Goal: Task Accomplishment & Management: Complete application form

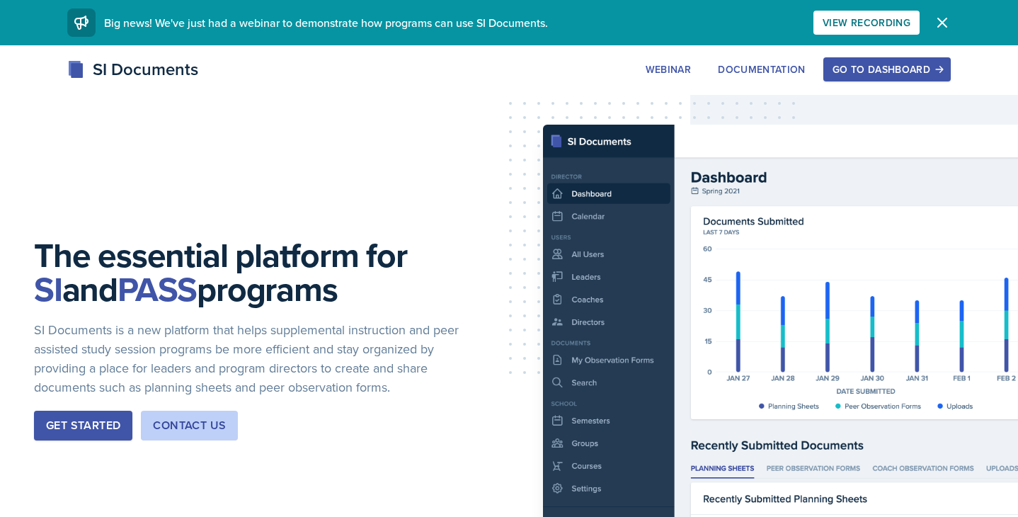
click at [68, 434] on button "Get Started" at bounding box center [83, 426] width 98 height 30
click at [881, 68] on div "Go to Dashboard" at bounding box center [887, 69] width 109 height 11
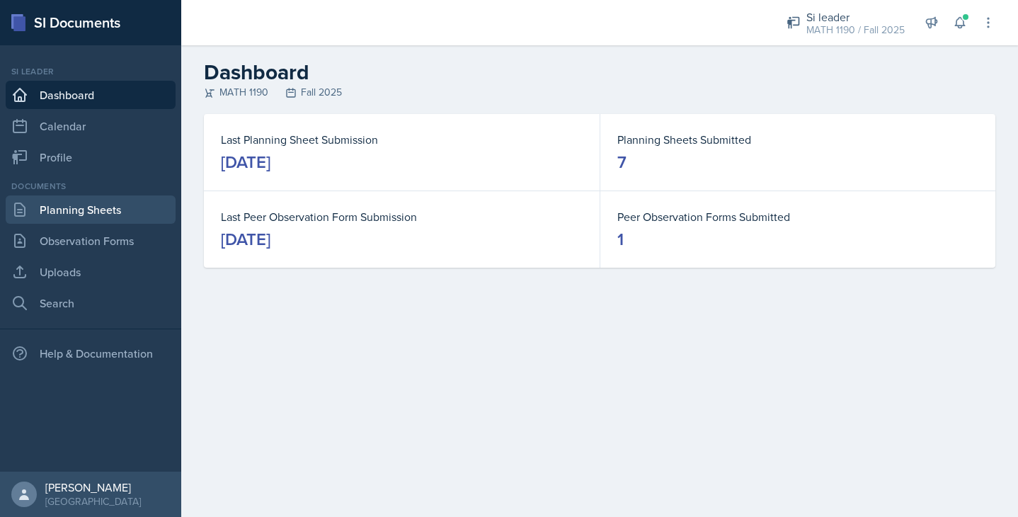
click at [99, 210] on link "Planning Sheets" at bounding box center [91, 209] width 170 height 28
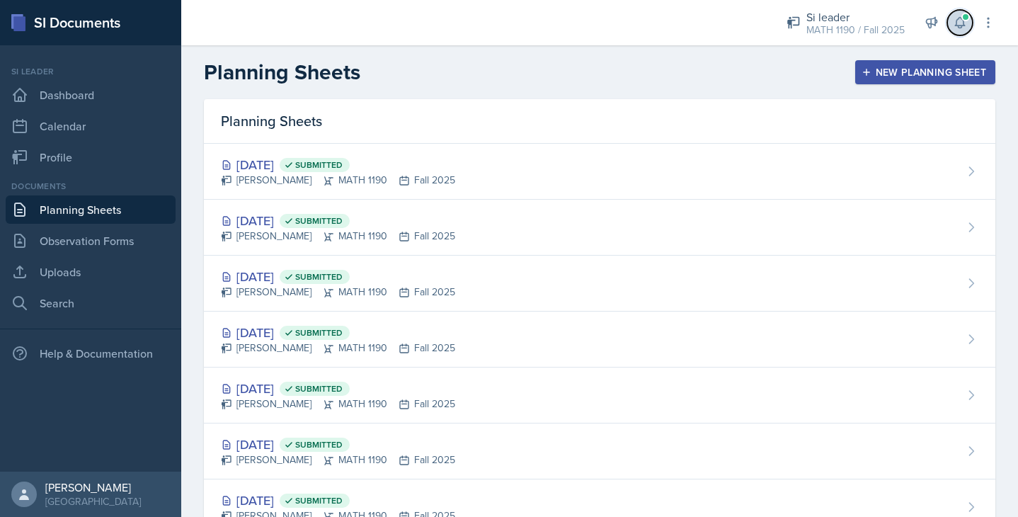
click at [962, 19] on span at bounding box center [965, 17] width 8 height 8
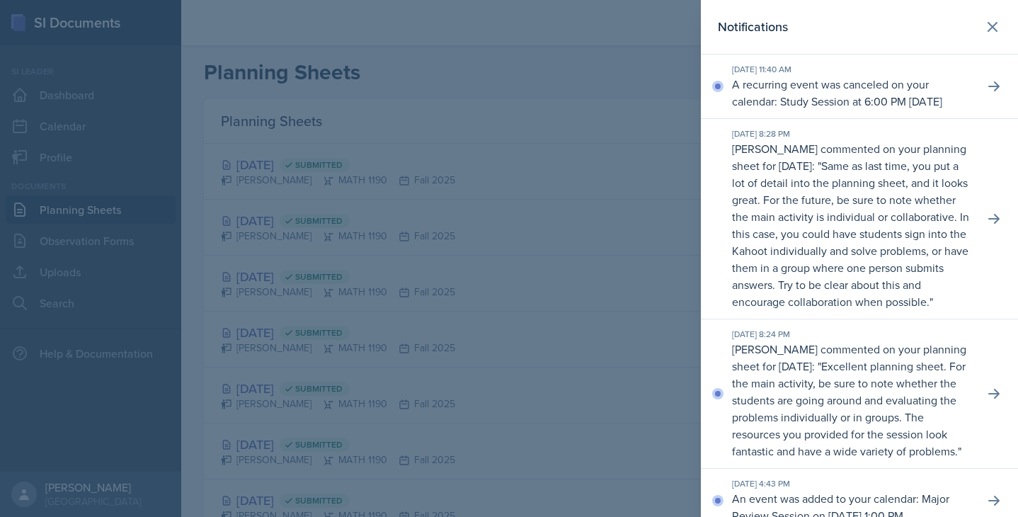
click at [674, 113] on div at bounding box center [509, 258] width 1018 height 517
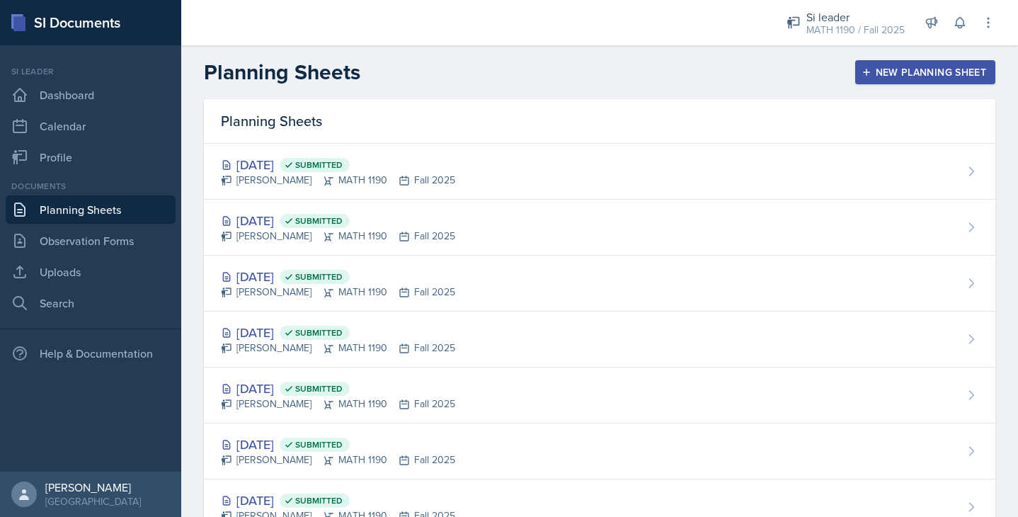
click at [920, 74] on div "New Planning Sheet" at bounding box center [925, 72] width 122 height 11
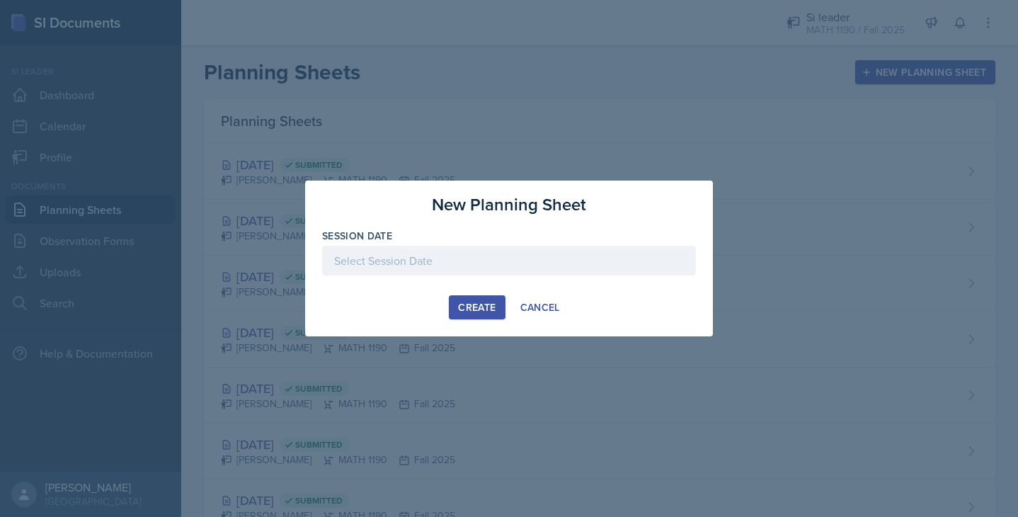
click at [448, 260] on div at bounding box center [509, 261] width 374 height 30
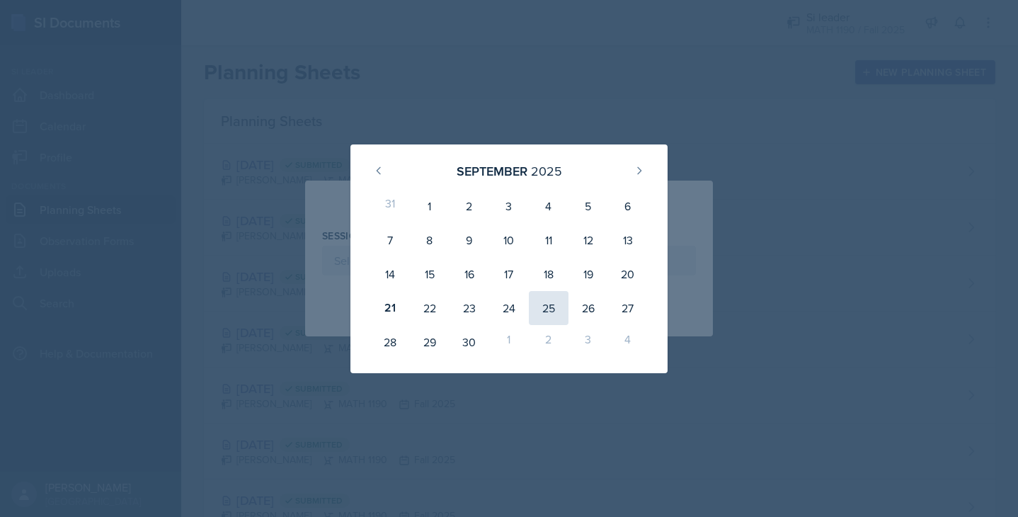
click at [554, 308] on div "25" at bounding box center [549, 308] width 40 height 34
type input "[DATE]"
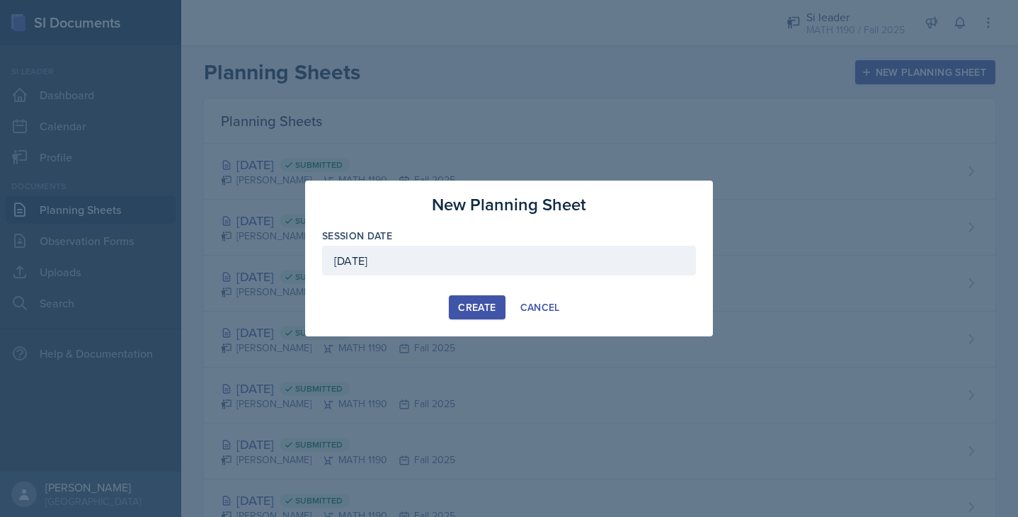
click at [460, 305] on div "Create" at bounding box center [477, 307] width 38 height 11
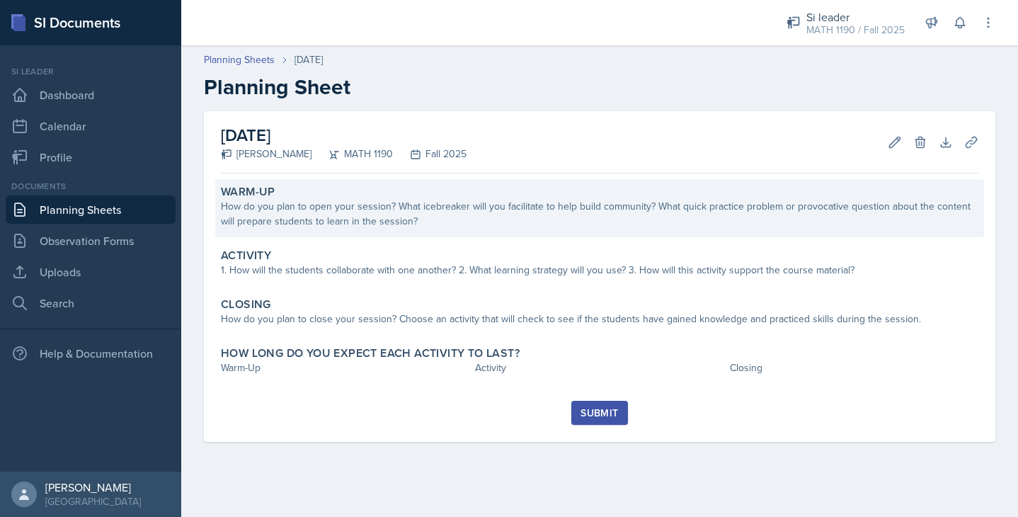
click at [518, 225] on div "How do you plan to open your session? What icebreaker will you facilitate to he…" at bounding box center [600, 214] width 758 height 30
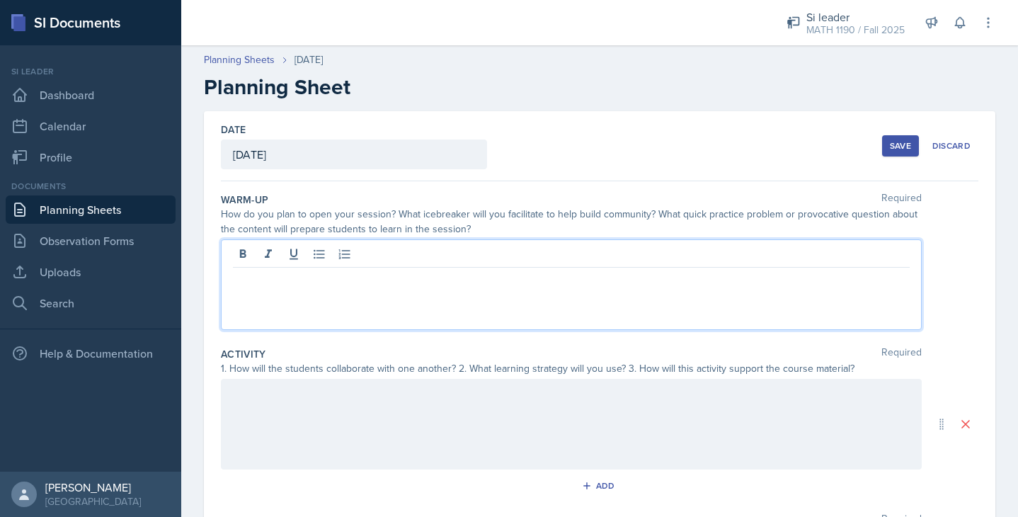
click at [371, 262] on div at bounding box center [571, 284] width 701 height 91
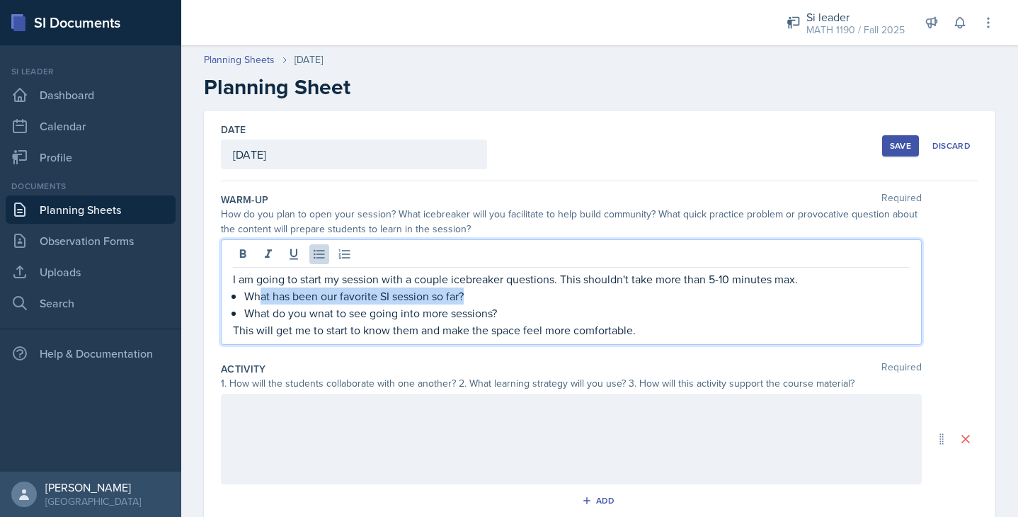
drag, startPoint x: 473, startPoint y: 296, endPoint x: 258, endPoint y: 297, distance: 215.2
click at [258, 297] on p "What has been our favorite SI session so far?" at bounding box center [577, 295] width 666 height 17
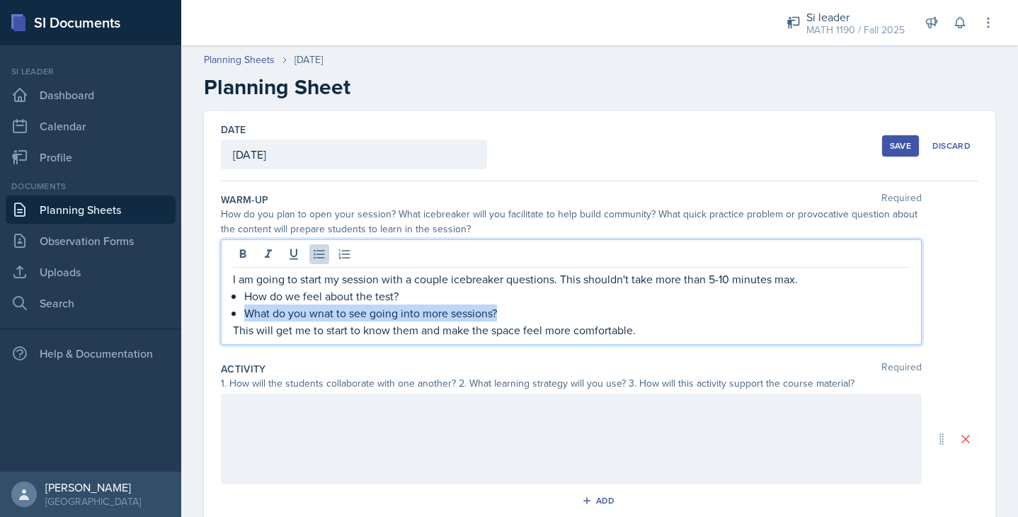
drag, startPoint x: 510, startPoint y: 313, endPoint x: 249, endPoint y: 311, distance: 261.3
click at [249, 311] on p "What do you wnat to see going into more sessions?" at bounding box center [577, 312] width 666 height 17
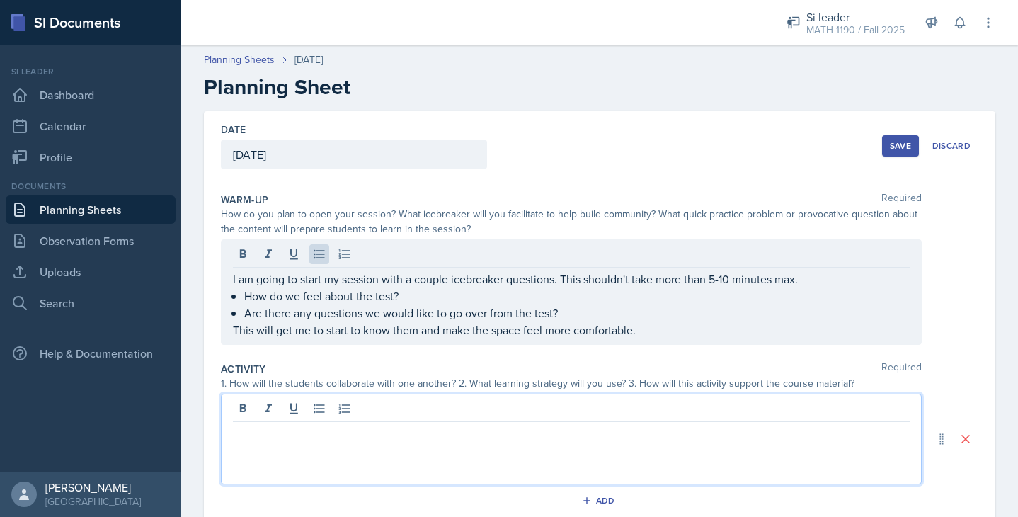
click at [290, 416] on div at bounding box center [571, 439] width 701 height 91
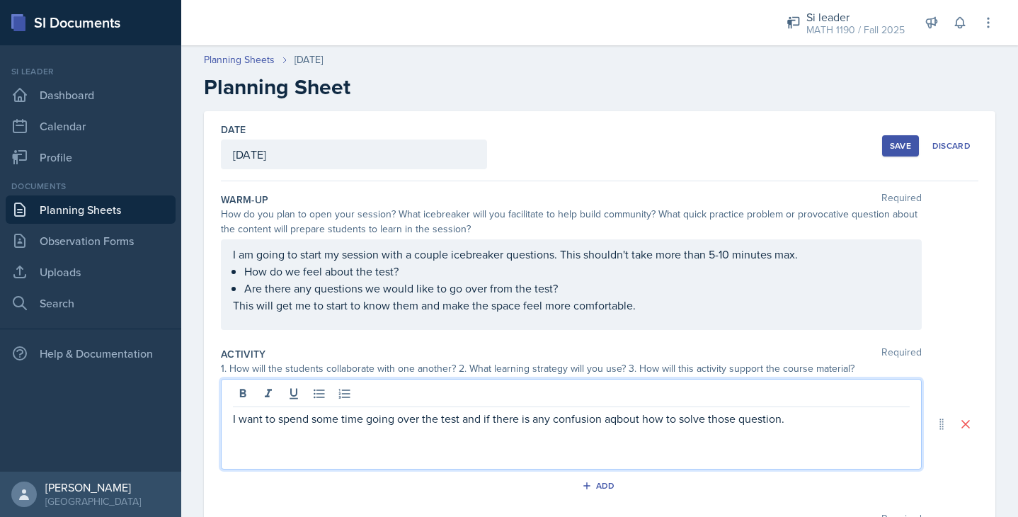
click at [617, 416] on p "I want to spend some time going over the test and if there is any confusion aqb…" at bounding box center [571, 418] width 677 height 17
click at [807, 422] on p "I want to spend some time going over the test and if there is any confusion abo…" at bounding box center [571, 418] width 677 height 17
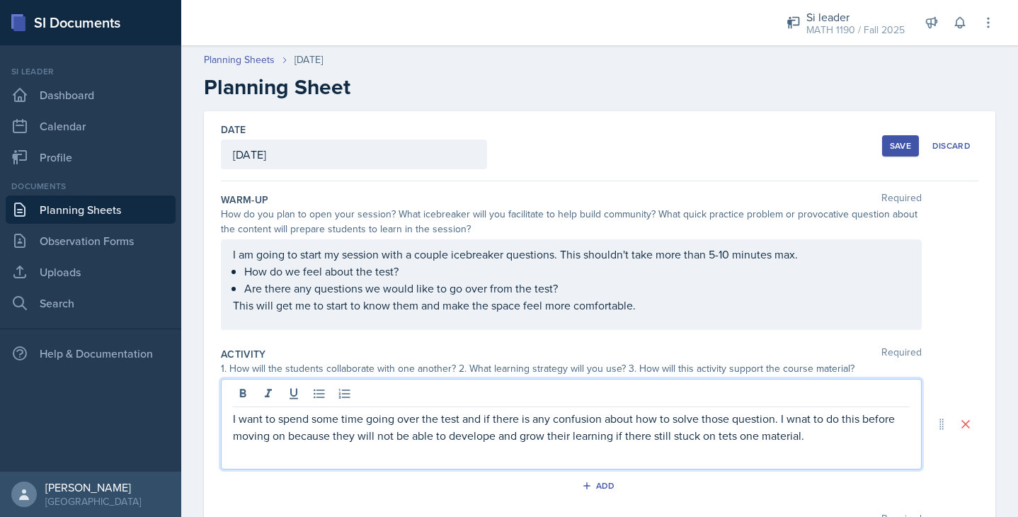
click at [725, 435] on p "I want to spend some time going over the test and if there is any confusion abo…" at bounding box center [571, 427] width 677 height 34
click at [732, 439] on p "I want to spend some time going over the test and if there is any confusion abo…" at bounding box center [571, 427] width 677 height 34
click at [801, 412] on p "I want to spend some time going over the test and if there is any confusion abo…" at bounding box center [571, 427] width 677 height 34
click at [816, 442] on p "I want to spend some time going over the test and if there is any confusion abo…" at bounding box center [571, 427] width 677 height 34
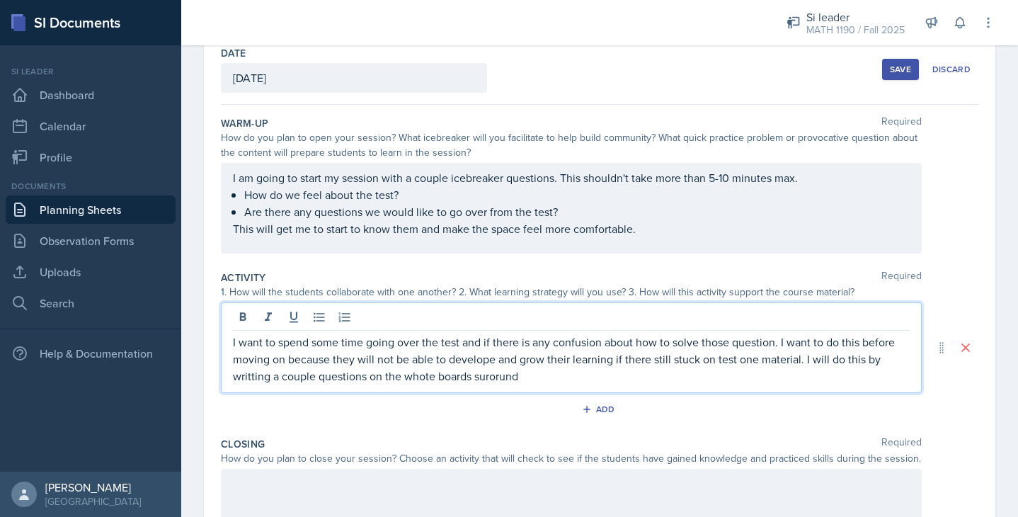
click at [478, 362] on p "I want to spend some time going over the test and if there is any confusion abo…" at bounding box center [571, 358] width 677 height 51
click at [414, 379] on p "I want to spend some time going over the test and if there is any confusion abo…" at bounding box center [571, 358] width 677 height 51
click at [486, 382] on p "I want to spend some time going over the test and if there is any confusion abo…" at bounding box center [571, 358] width 677 height 51
click at [286, 379] on p "I want to spend some time going over the test and if there is any confusion abo…" at bounding box center [571, 358] width 677 height 51
click at [245, 379] on p "I want to spend some time going over the test and if there is any confusion abo…" at bounding box center [571, 358] width 677 height 51
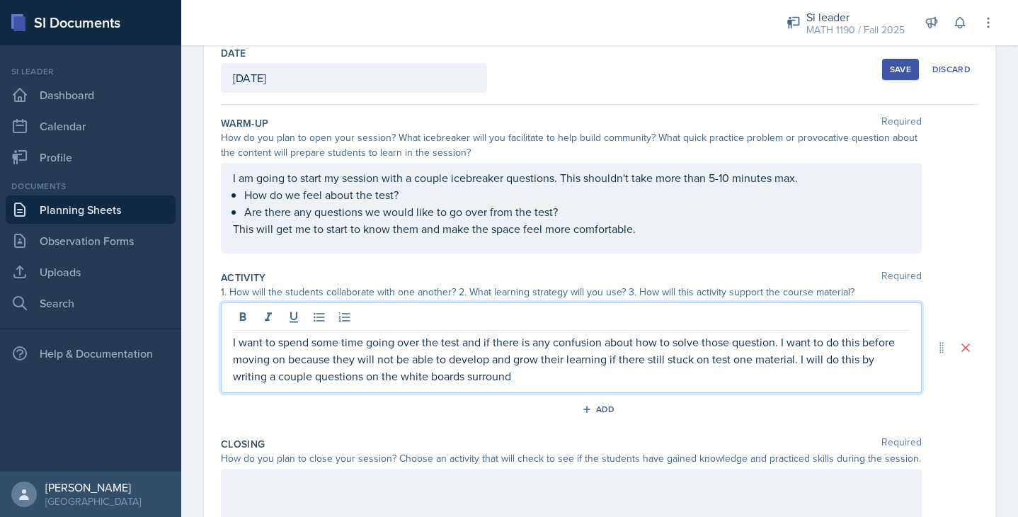
click at [528, 372] on p "I want to spend some time going over the test and if there is any confusion abo…" at bounding box center [571, 358] width 677 height 51
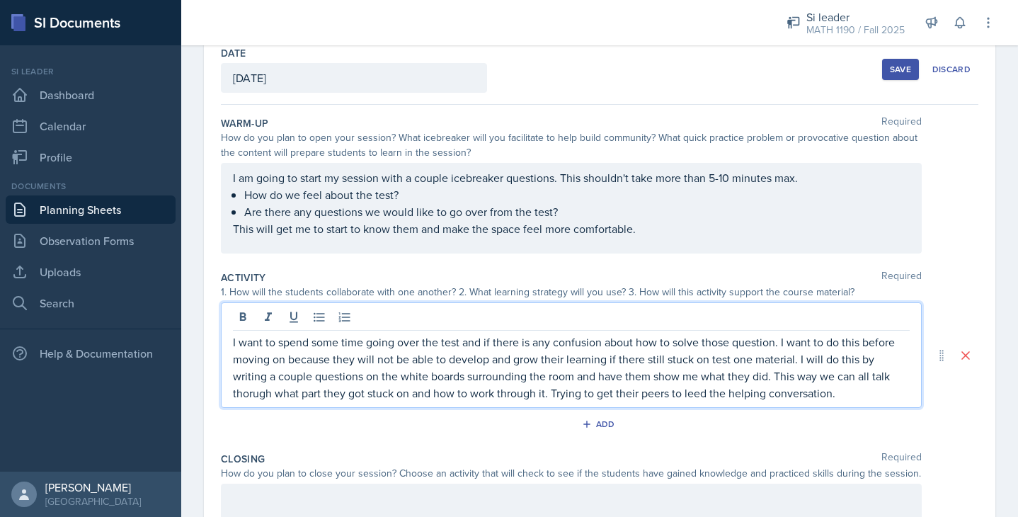
click at [653, 391] on p "I want to spend some time going over the test and if there is any confusion abo…" at bounding box center [571, 367] width 677 height 68
click at [657, 391] on p "I want to spend some time going over the test and if there is any confusion abo…" at bounding box center [571, 367] width 677 height 68
click at [794, 399] on p "I want to spend some time going over the test and if there is any confusion abo…" at bounding box center [571, 367] width 677 height 68
click at [870, 375] on p "I want to spend some time going over the test and if there is any confusion abo…" at bounding box center [571, 367] width 677 height 68
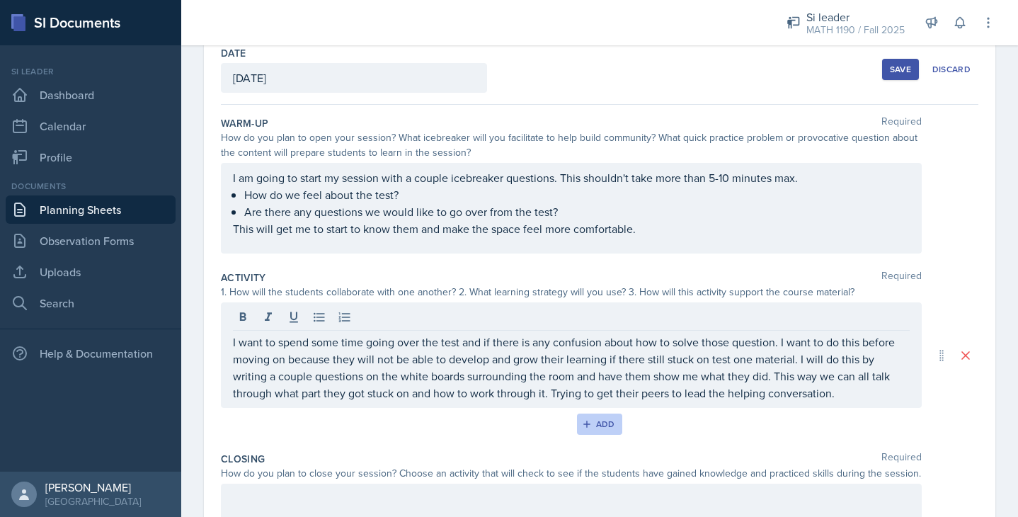
click at [598, 424] on div "Add" at bounding box center [600, 423] width 30 height 11
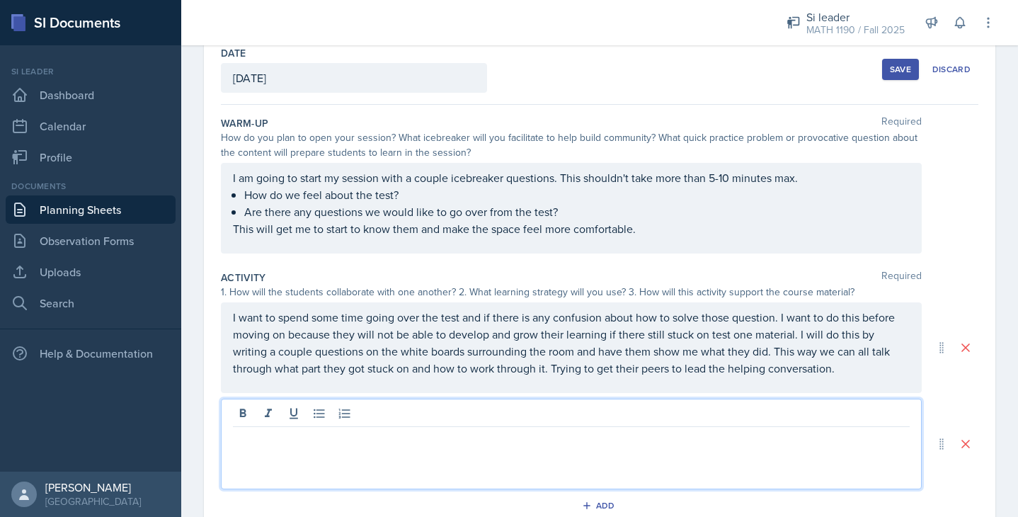
click at [430, 411] on div at bounding box center [571, 444] width 701 height 91
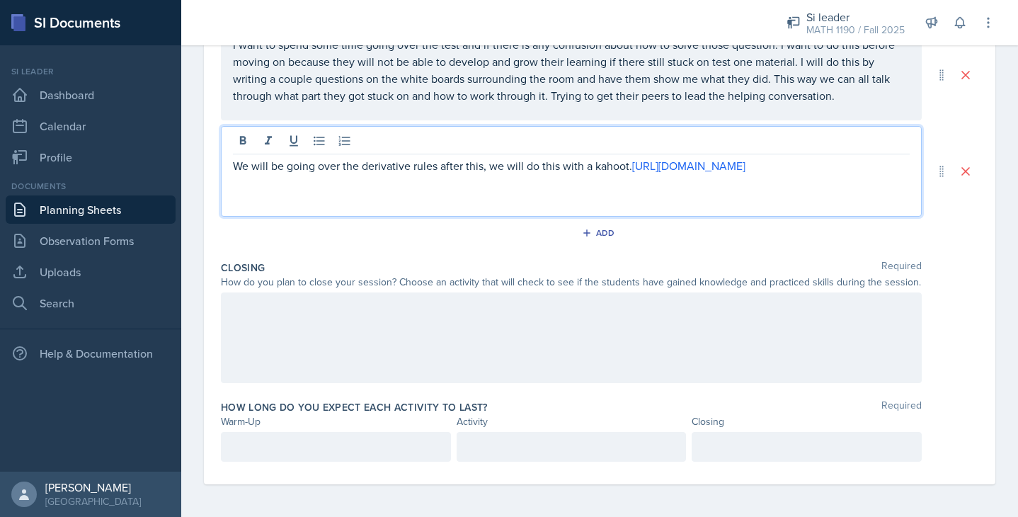
scroll to position [350, 0]
click at [515, 307] on div at bounding box center [571, 336] width 701 height 91
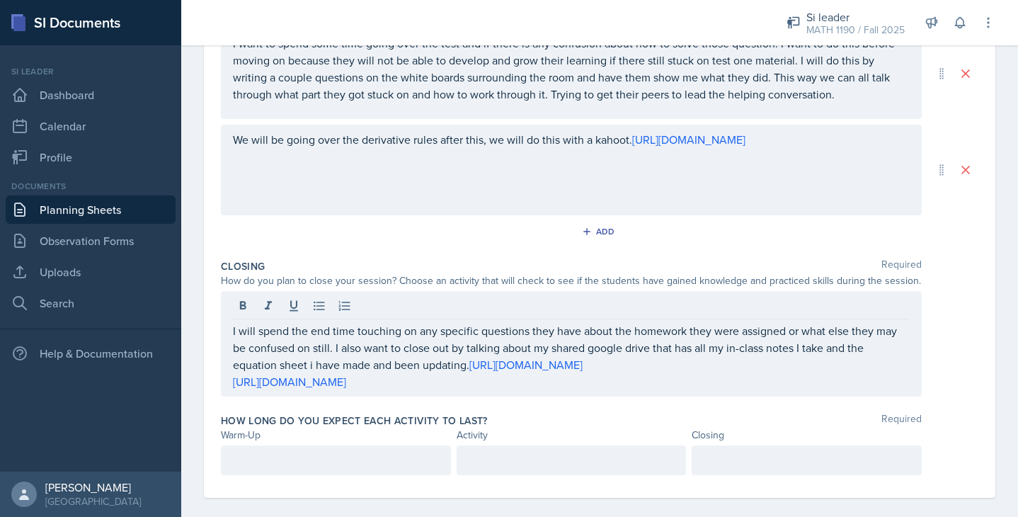
click at [335, 469] on div at bounding box center [336, 460] width 230 height 30
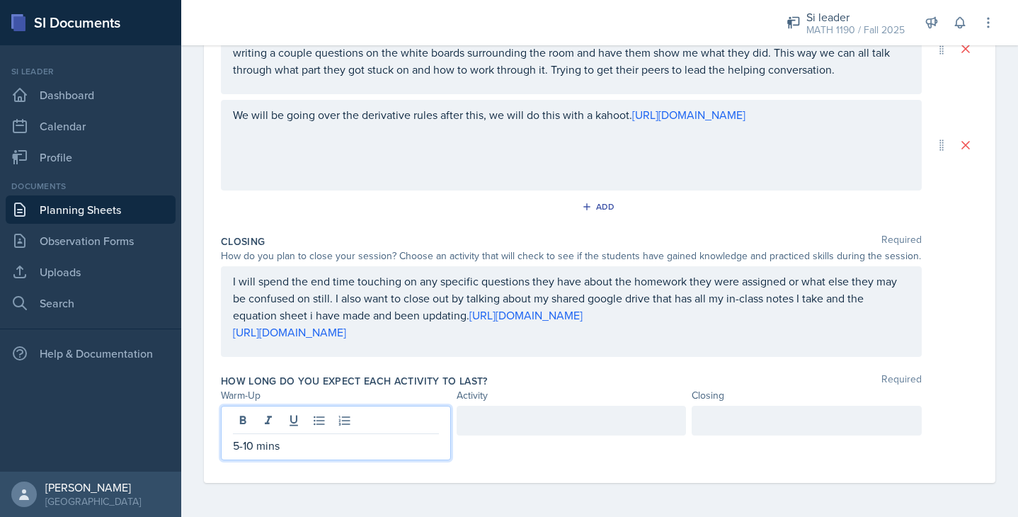
click at [511, 413] on div at bounding box center [572, 421] width 230 height 30
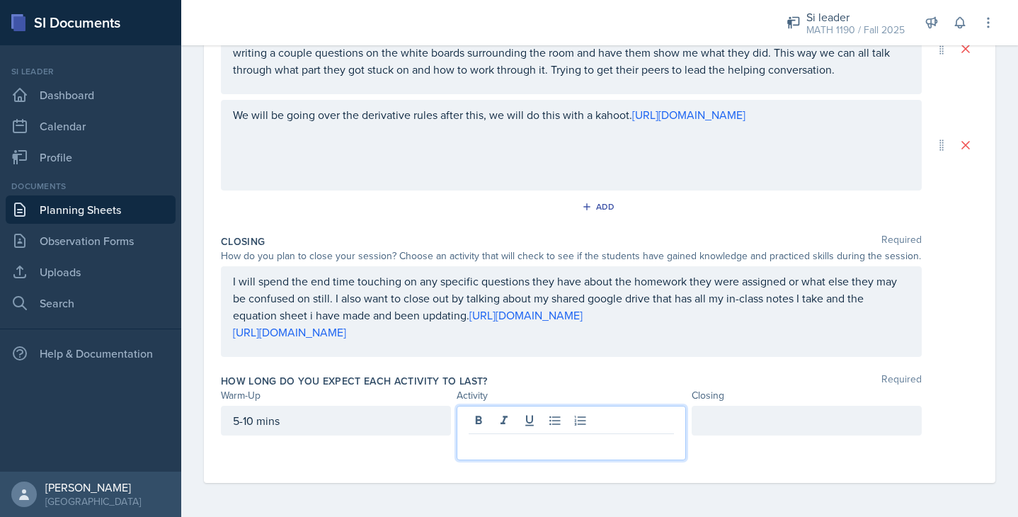
click at [738, 423] on div at bounding box center [807, 421] width 230 height 30
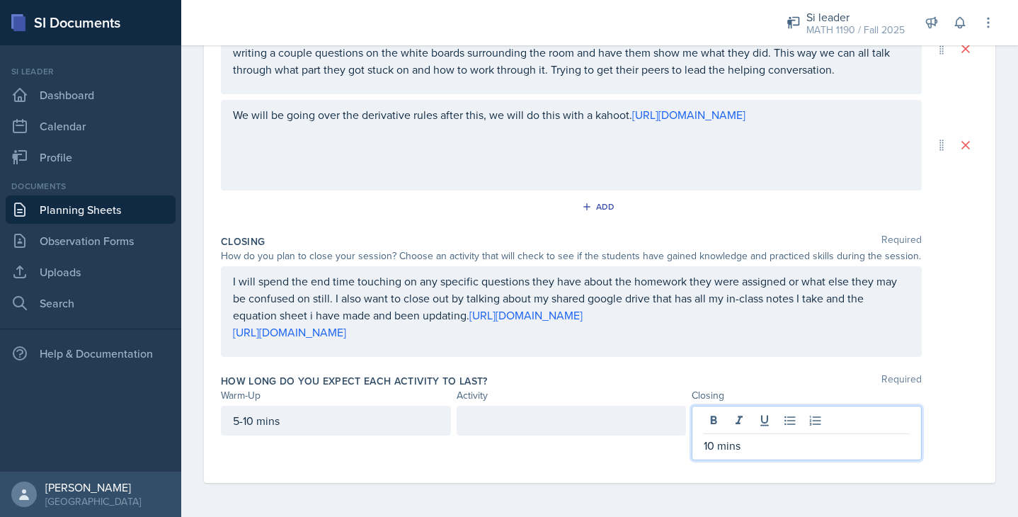
click at [609, 422] on div at bounding box center [572, 421] width 230 height 30
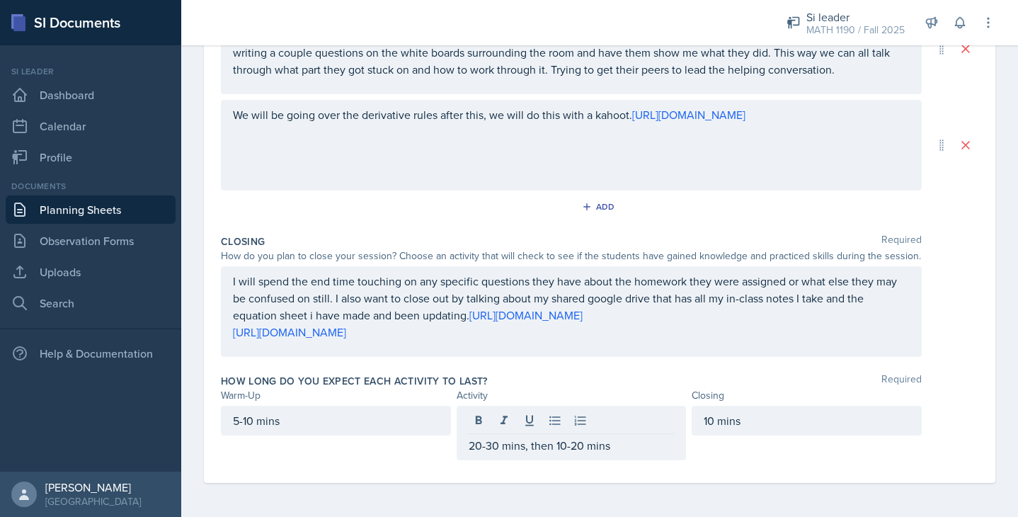
click at [623, 355] on div "I will spend the end time touching on any specific questions they have about th…" at bounding box center [571, 311] width 701 height 91
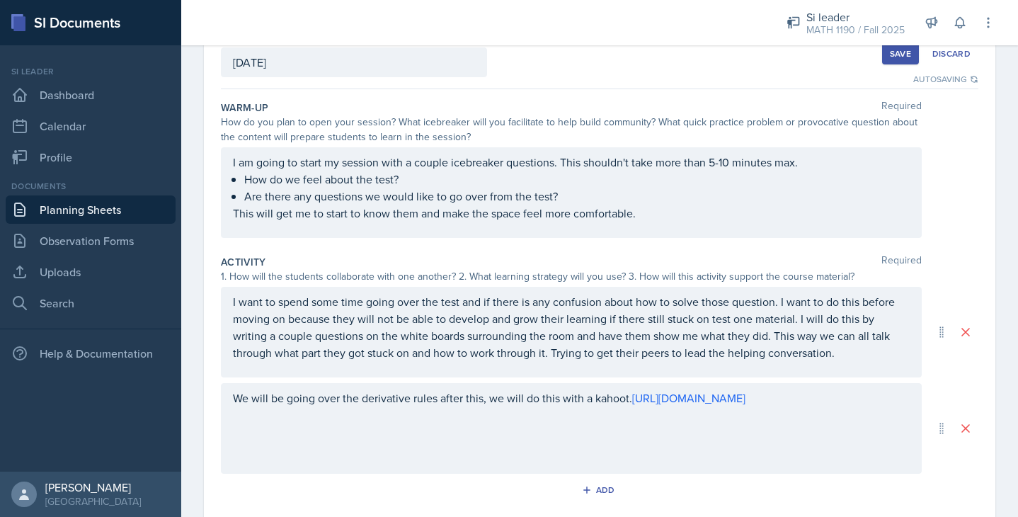
scroll to position [0, 0]
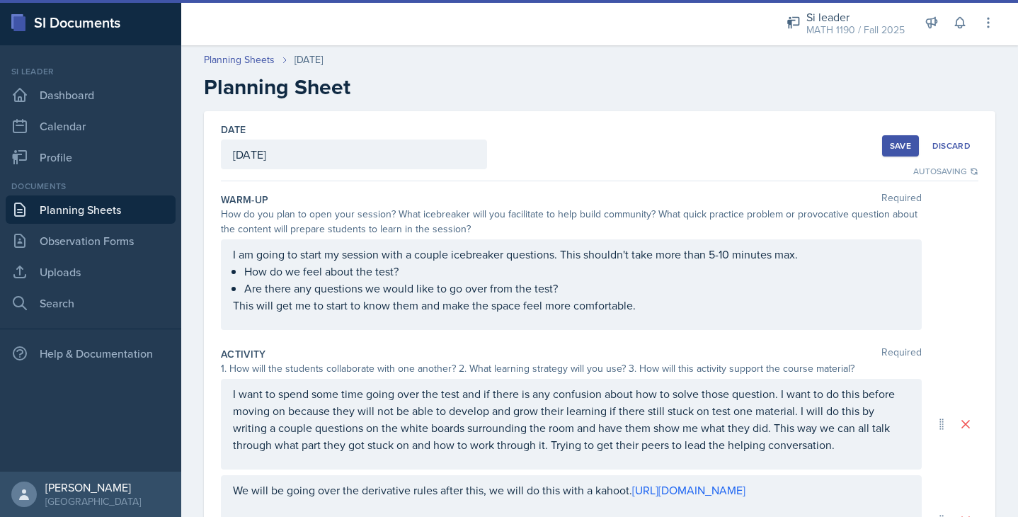
click at [899, 146] on div "Save" at bounding box center [900, 145] width 21 height 11
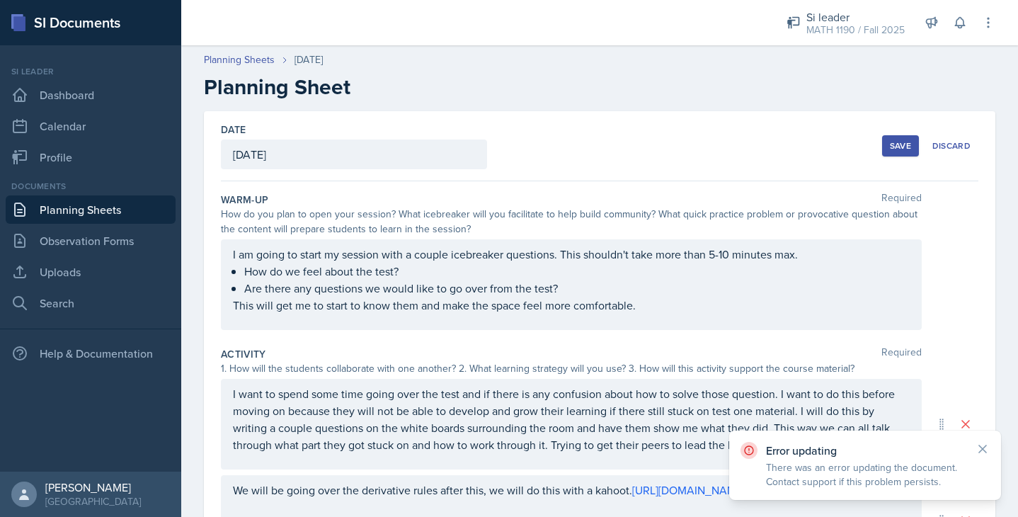
click at [891, 152] on button "Save" at bounding box center [900, 145] width 37 height 21
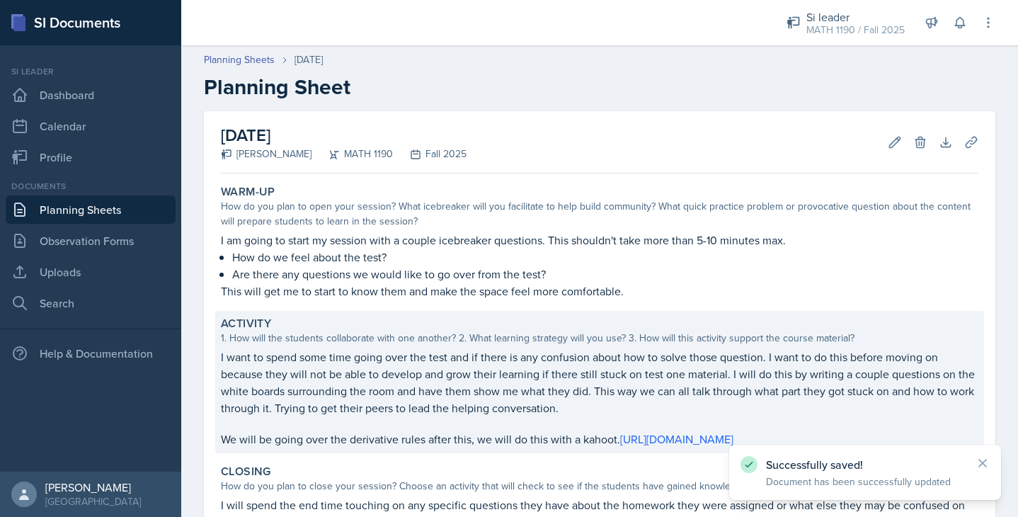
scroll to position [228, 0]
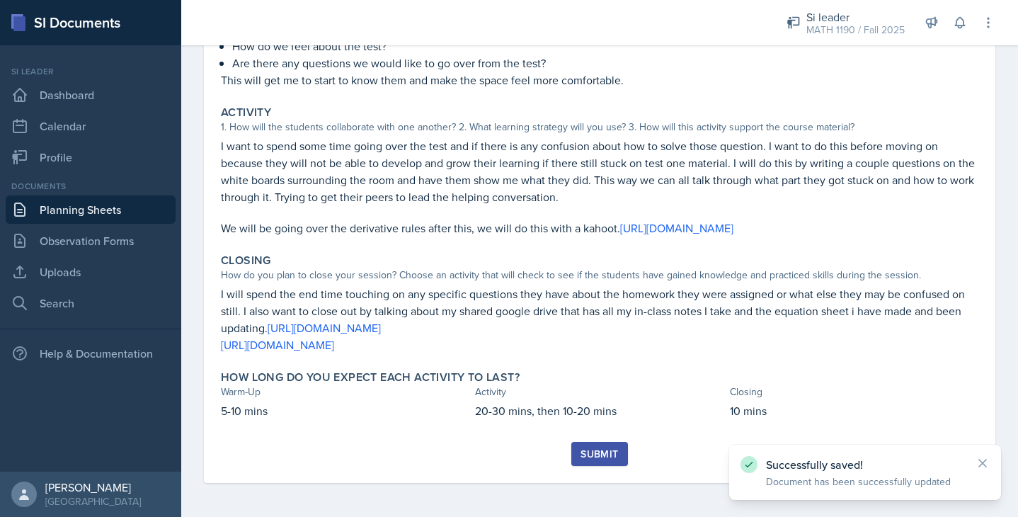
click at [608, 452] on div "Submit" at bounding box center [600, 453] width 38 height 11
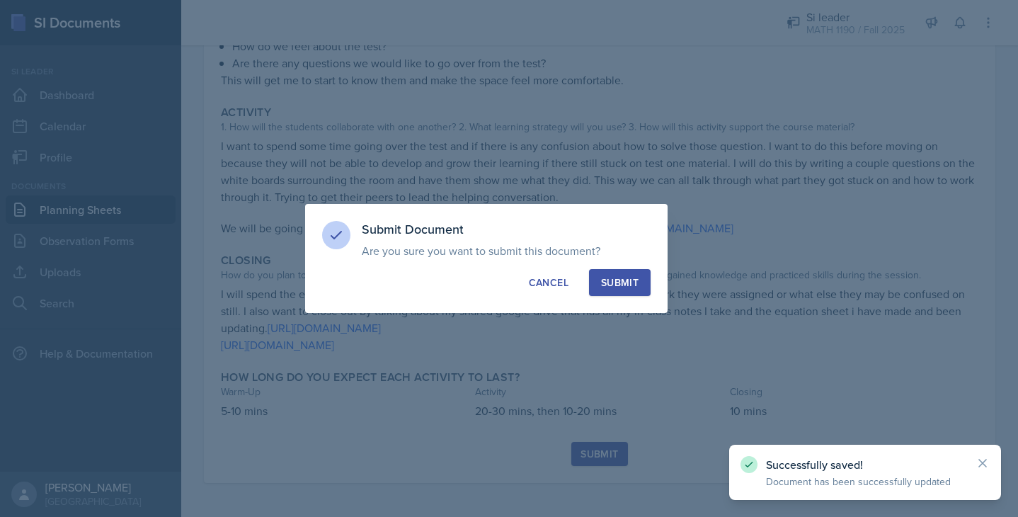
click at [627, 280] on div "Submit" at bounding box center [620, 282] width 38 height 14
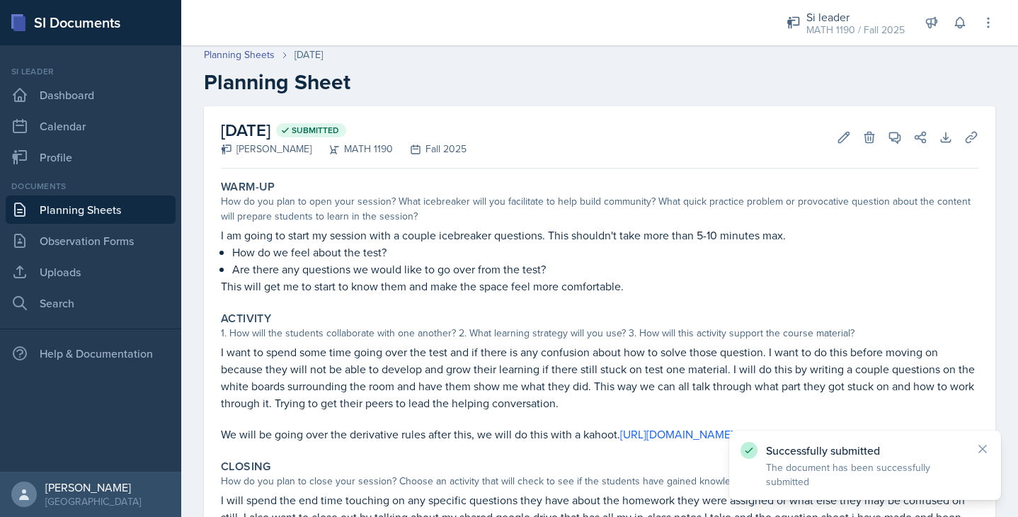
scroll to position [0, 0]
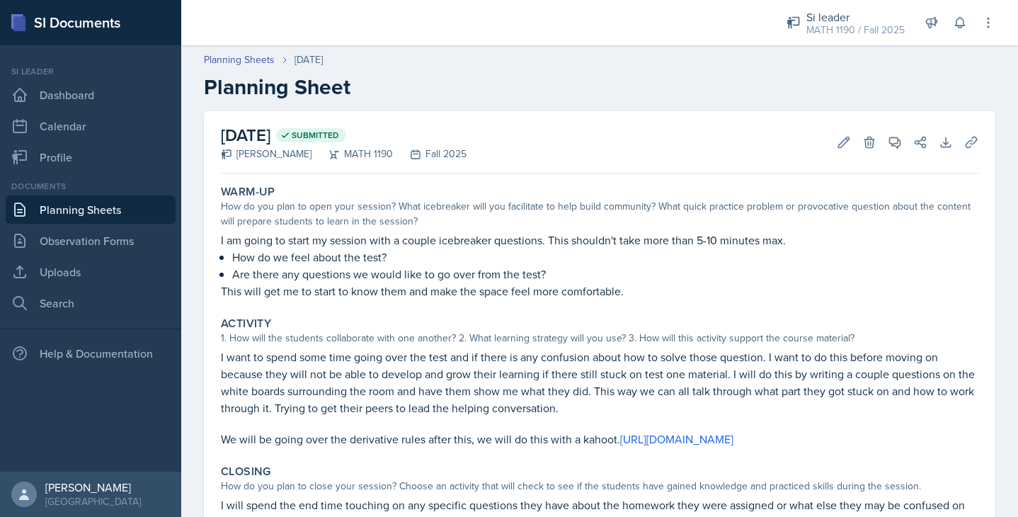
click at [114, 205] on link "Planning Sheets" at bounding box center [91, 209] width 170 height 28
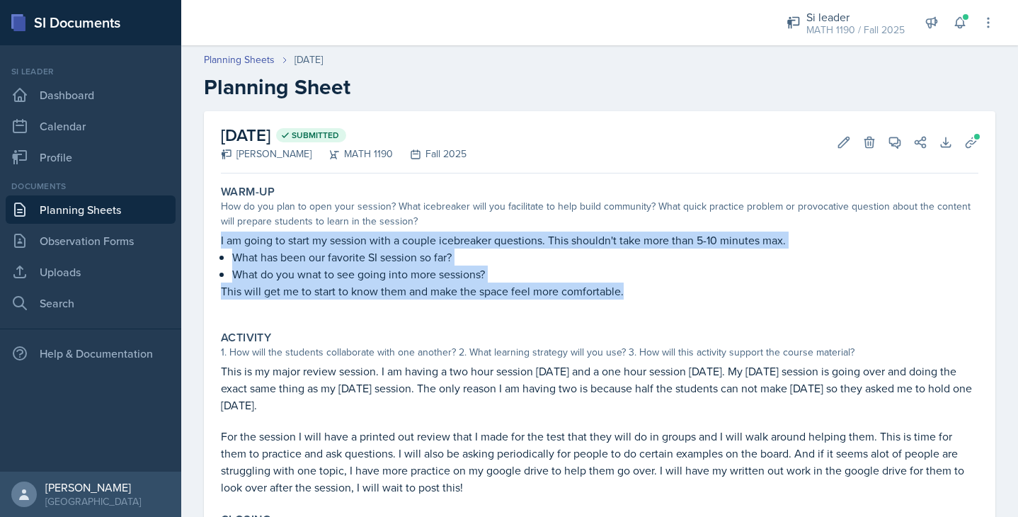
drag, startPoint x: 631, startPoint y: 296, endPoint x: 205, endPoint y: 246, distance: 429.2
click at [205, 246] on div "September 15th, 2025 Submitted Kasia Nelson MATH 1190 Fall 2025 Edit Delete Vie…" at bounding box center [600, 413] width 792 height 604
copy div "I am going to start my session with a couple icebreaker questions. This shouldn…"
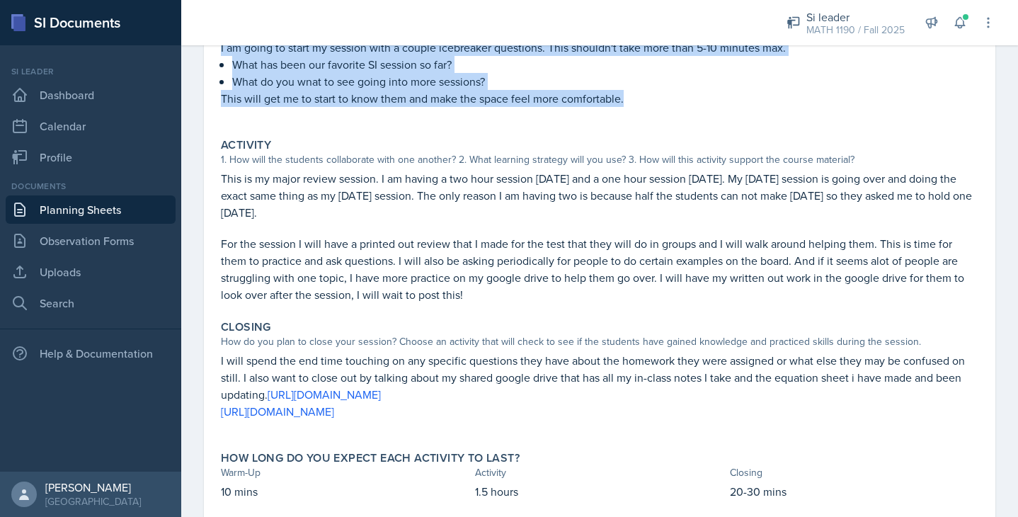
scroll to position [232, 0]
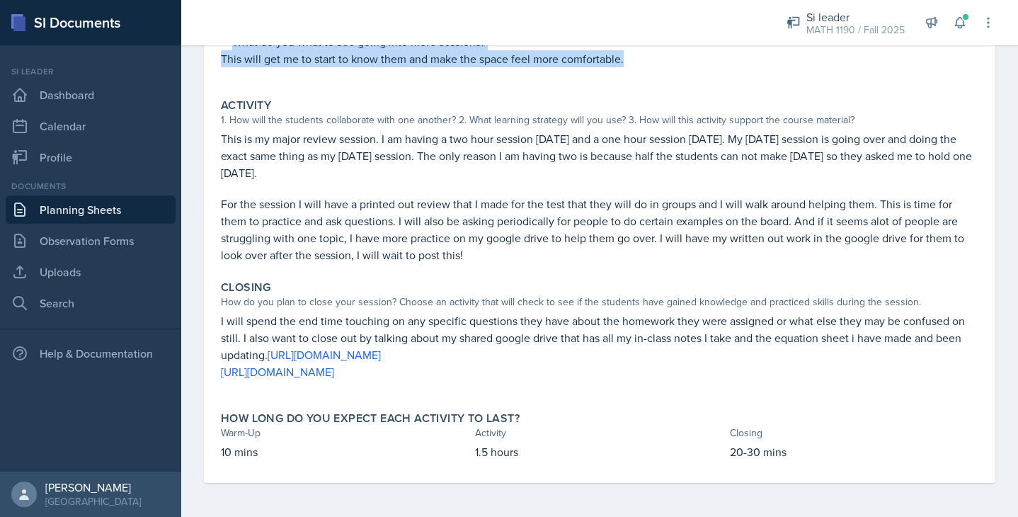
drag, startPoint x: 556, startPoint y: 368, endPoint x: 190, endPoint y: 321, distance: 369.7
click at [190, 321] on div "September 15th, 2025 Submitted Kasia Nelson MATH 1190 Fall 2025 Edit Delete Vie…" at bounding box center [599, 198] width 837 height 638
copy div "I will spend the end time touching on any specific questions they have about th…"
